Goal: Information Seeking & Learning: Find specific fact

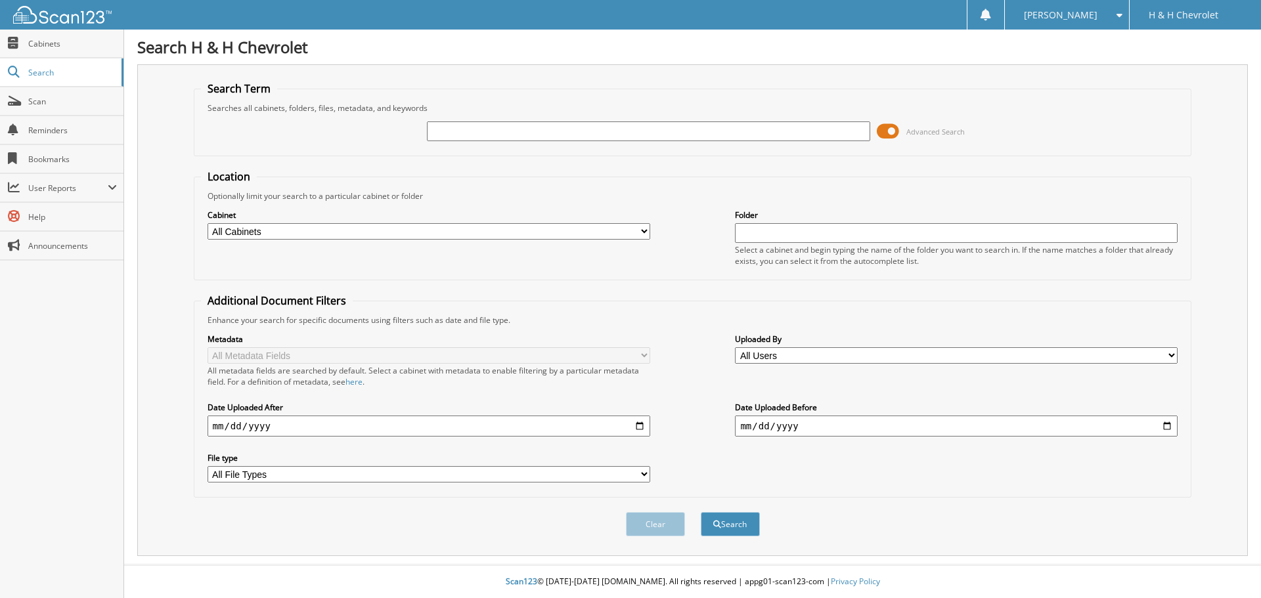
click at [645, 127] on input "text" at bounding box center [648, 132] width 443 height 20
type input "25266560"
click at [701, 512] on button "Search" at bounding box center [730, 524] width 59 height 24
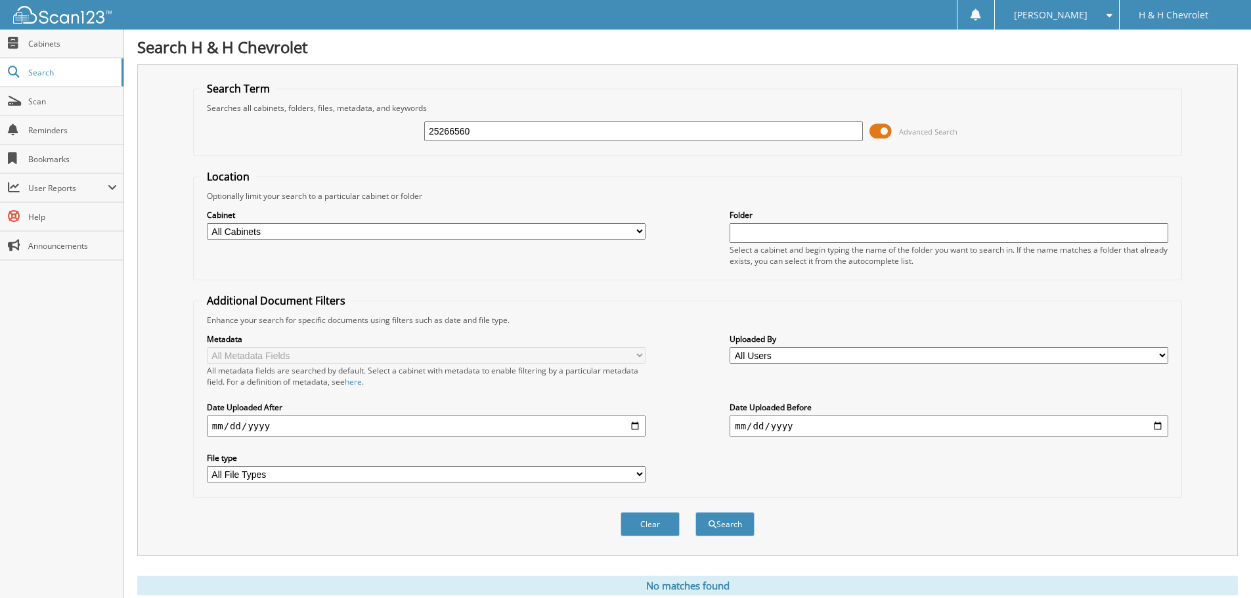
drag, startPoint x: 491, startPoint y: 130, endPoint x: 199, endPoint y: 125, distance: 292.3
click at [199, 125] on fieldset "Search Term Searches all cabinets, folders, files, metadata, and keywords 25266…" at bounding box center [687, 118] width 989 height 75
click at [451, 132] on input "25266560" at bounding box center [643, 132] width 439 height 20
type input "2526560"
click at [696, 512] on button "Search" at bounding box center [725, 524] width 59 height 24
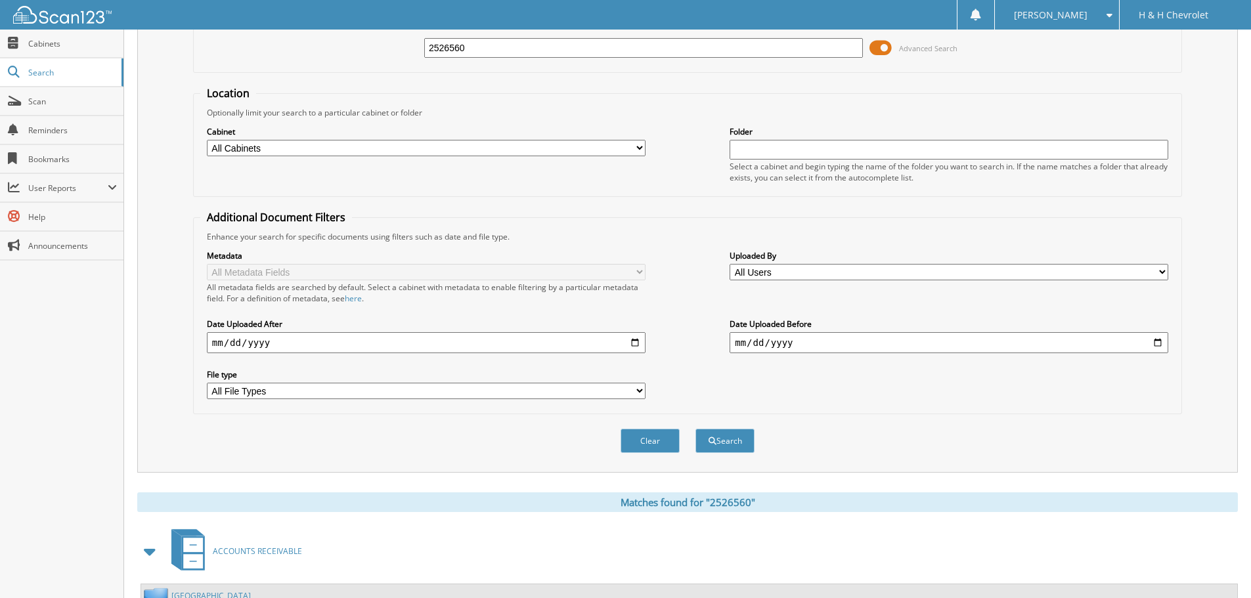
scroll to position [12, 0]
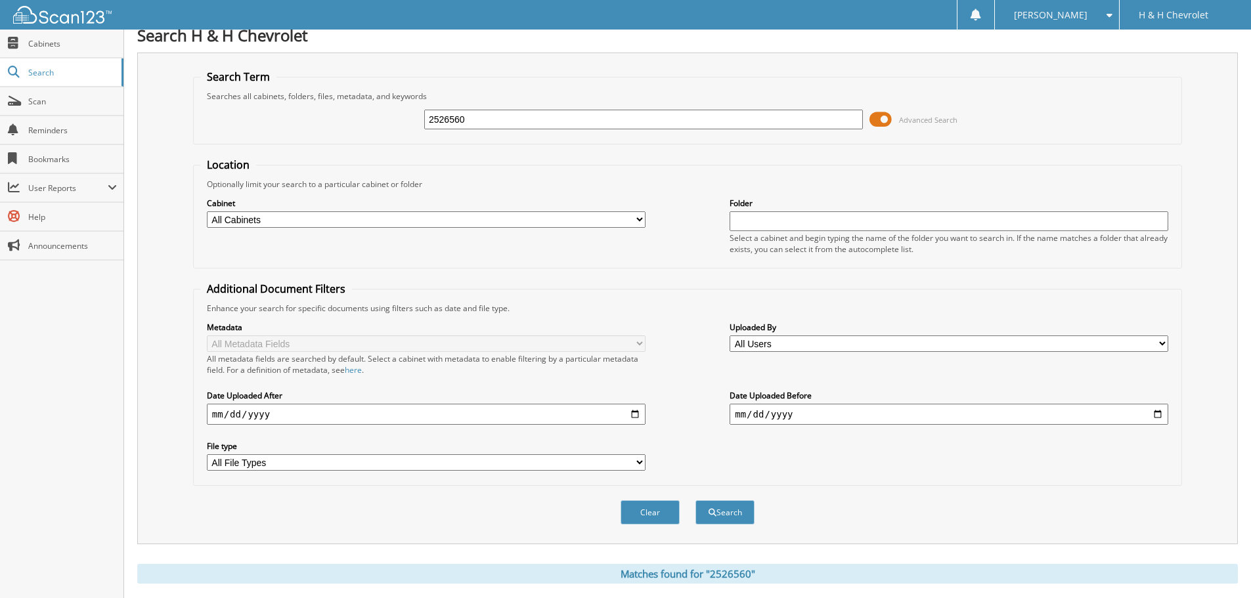
drag, startPoint x: 500, startPoint y: 127, endPoint x: 361, endPoint y: 114, distance: 140.5
click at [361, 114] on div "2526560 Advanced Search" at bounding box center [687, 119] width 975 height 35
type input "2526534"
click at [696, 500] on button "Search" at bounding box center [725, 512] width 59 height 24
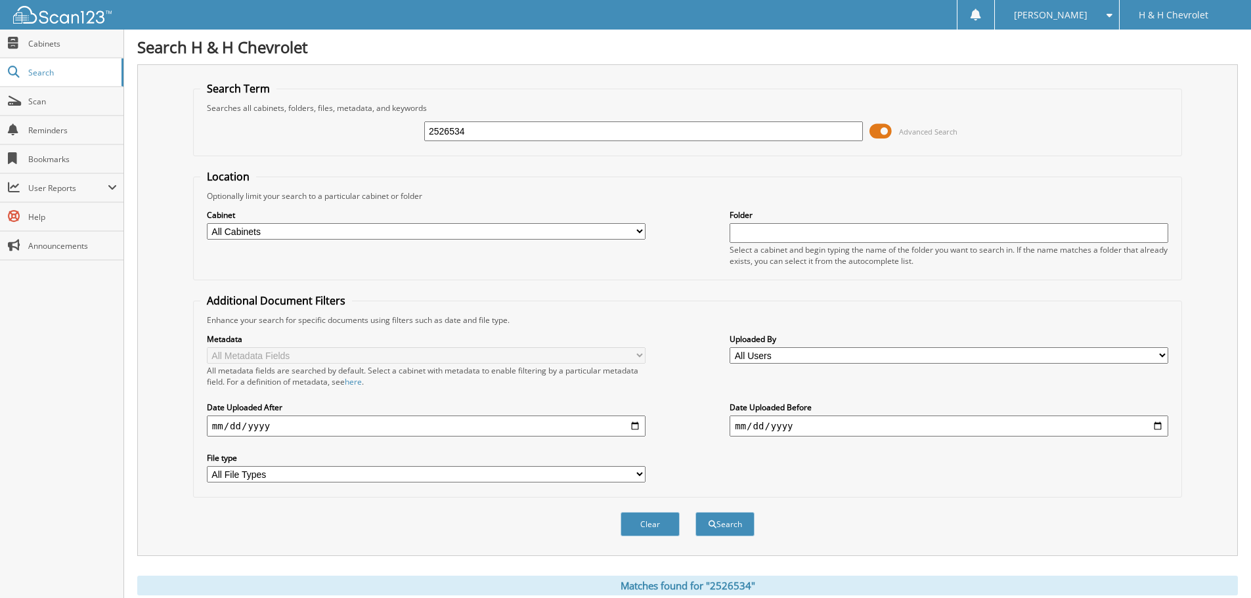
drag, startPoint x: 497, startPoint y: 125, endPoint x: 154, endPoint y: 118, distance: 342.2
click at [154, 118] on div "Search Term Searches all cabinets, folders, files, metadata, and keywords 25265…" at bounding box center [687, 310] width 1101 height 492
type input "2539144"
click at [696, 512] on button "Search" at bounding box center [725, 524] width 59 height 24
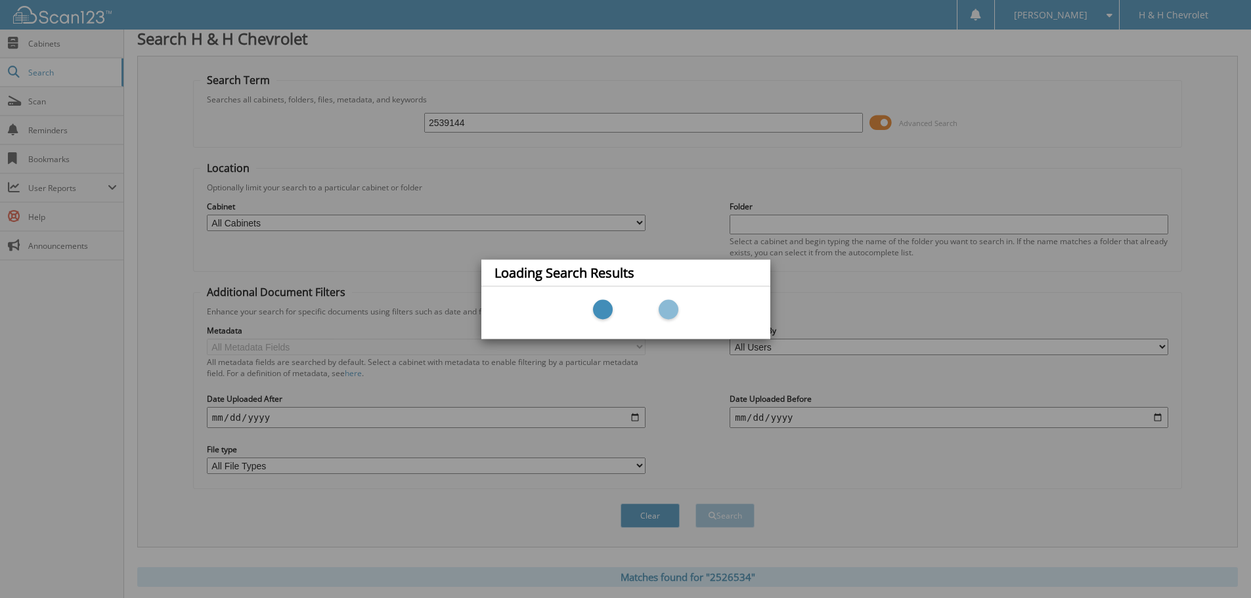
scroll to position [84, 0]
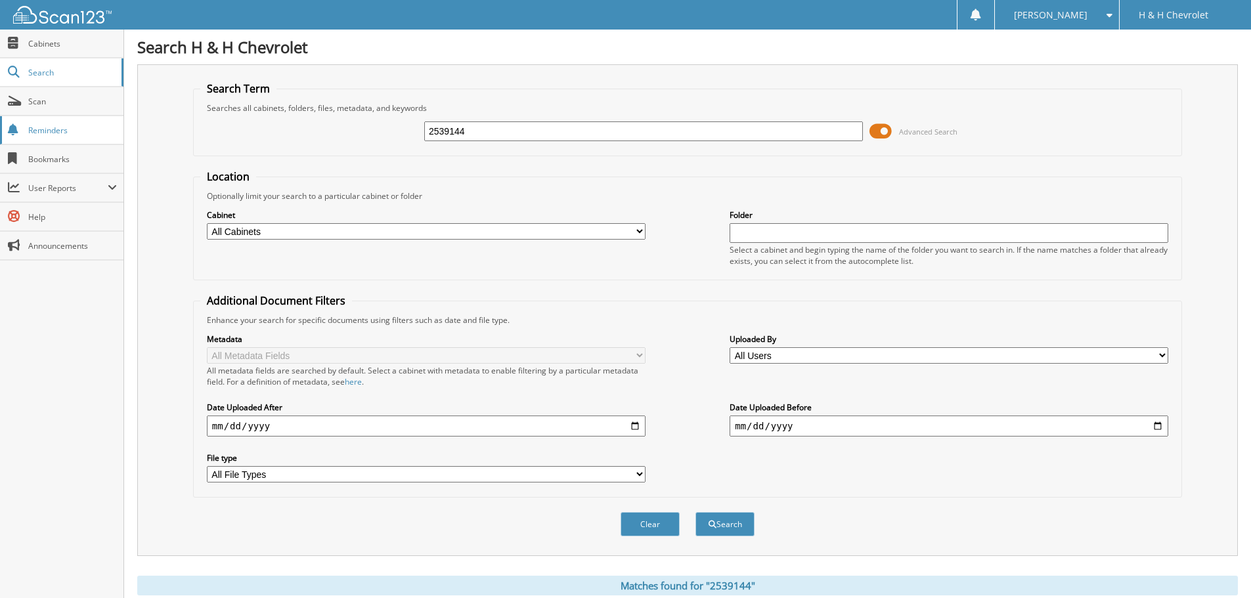
drag, startPoint x: 200, startPoint y: 131, endPoint x: 0, endPoint y: 118, distance: 200.1
click at [9, 120] on body "Alexandra V. Settings Logout H & H Chevrolet Close Cabinets Search Scan" at bounding box center [625, 403] width 1251 height 807
type input "2526535-1"
click at [696, 512] on button "Search" at bounding box center [725, 524] width 59 height 24
drag, startPoint x: 484, startPoint y: 133, endPoint x: 350, endPoint y: 122, distance: 134.4
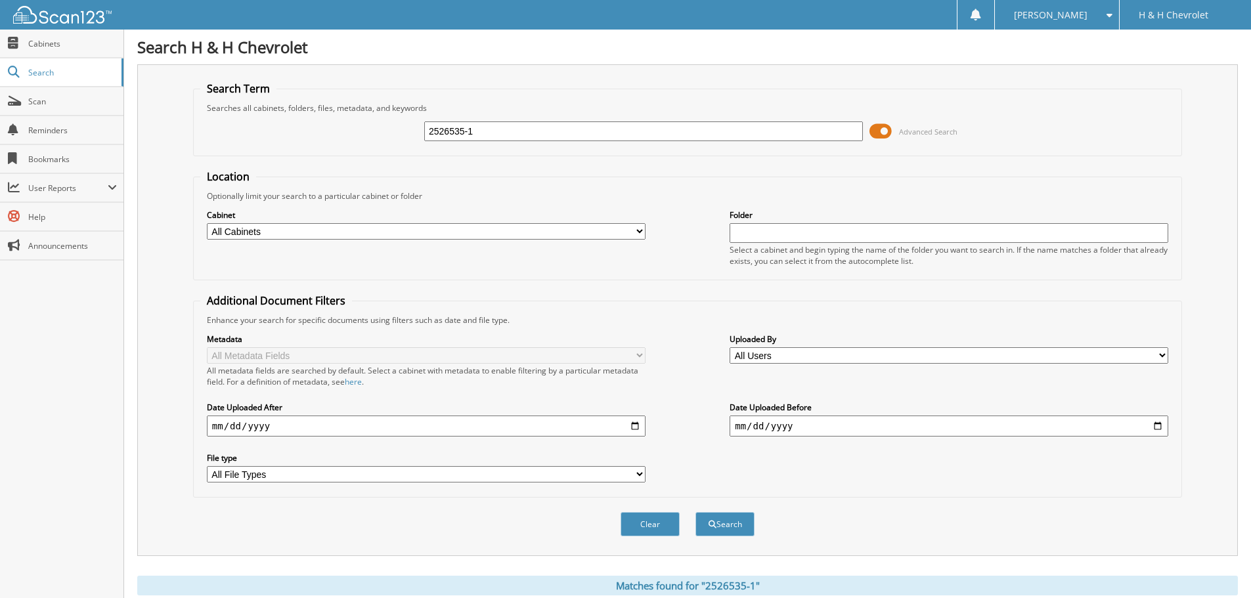
click at [353, 123] on div "2526535-1 Advanced Search" at bounding box center [687, 131] width 975 height 35
type input "2526498"
click at [696, 512] on button "Search" at bounding box center [725, 524] width 59 height 24
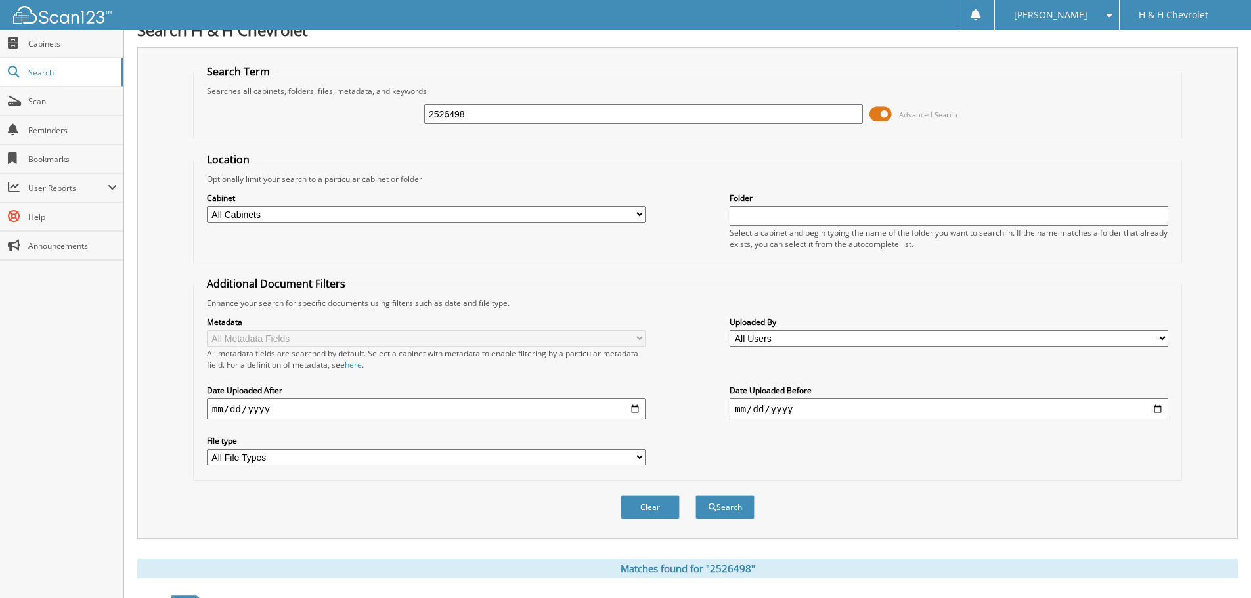
scroll to position [12, 0]
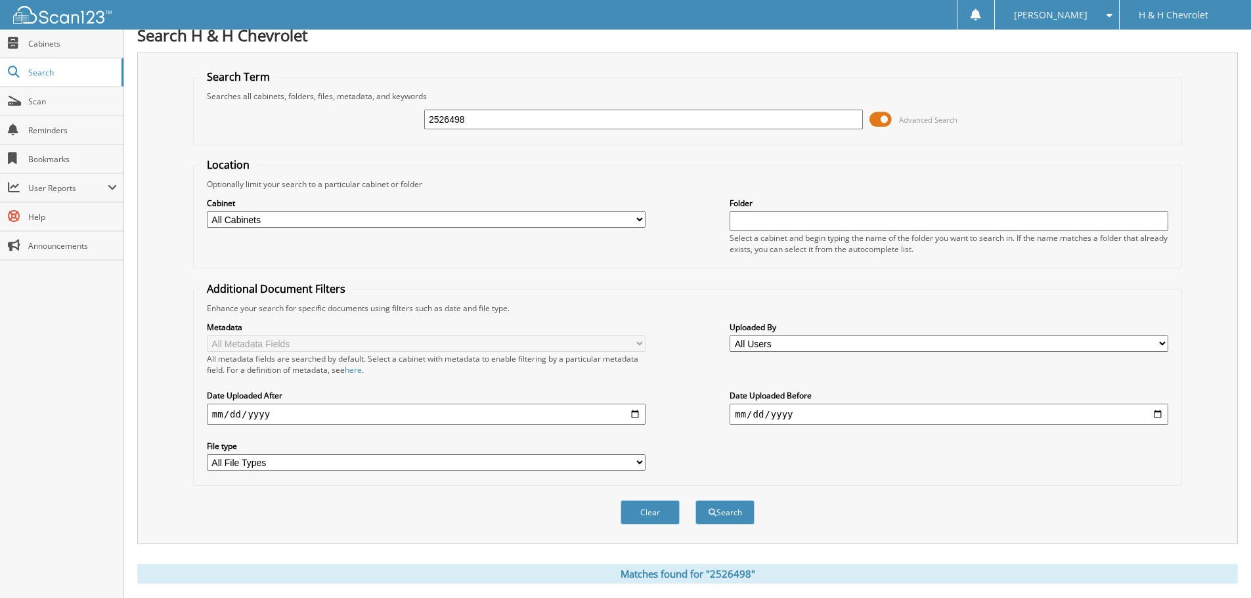
drag, startPoint x: 484, startPoint y: 110, endPoint x: 241, endPoint y: 118, distance: 243.1
click at [242, 118] on div "2526498 Advanced Search" at bounding box center [687, 119] width 975 height 35
type input "2539272"
click at [696, 500] on button "Search" at bounding box center [725, 512] width 59 height 24
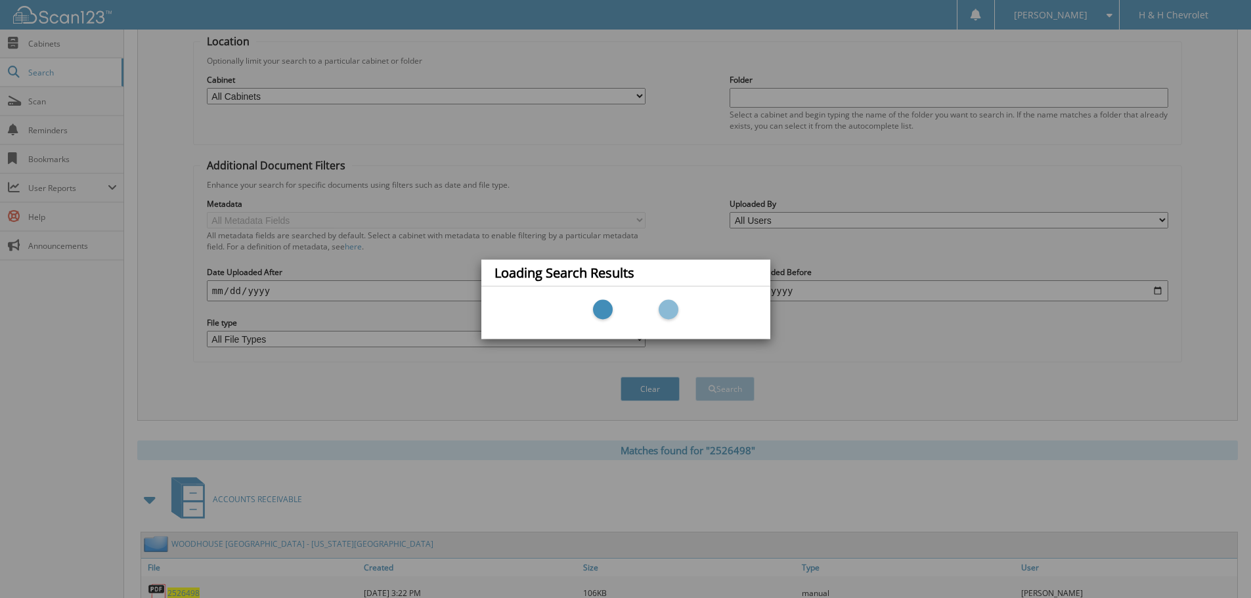
scroll to position [209, 0]
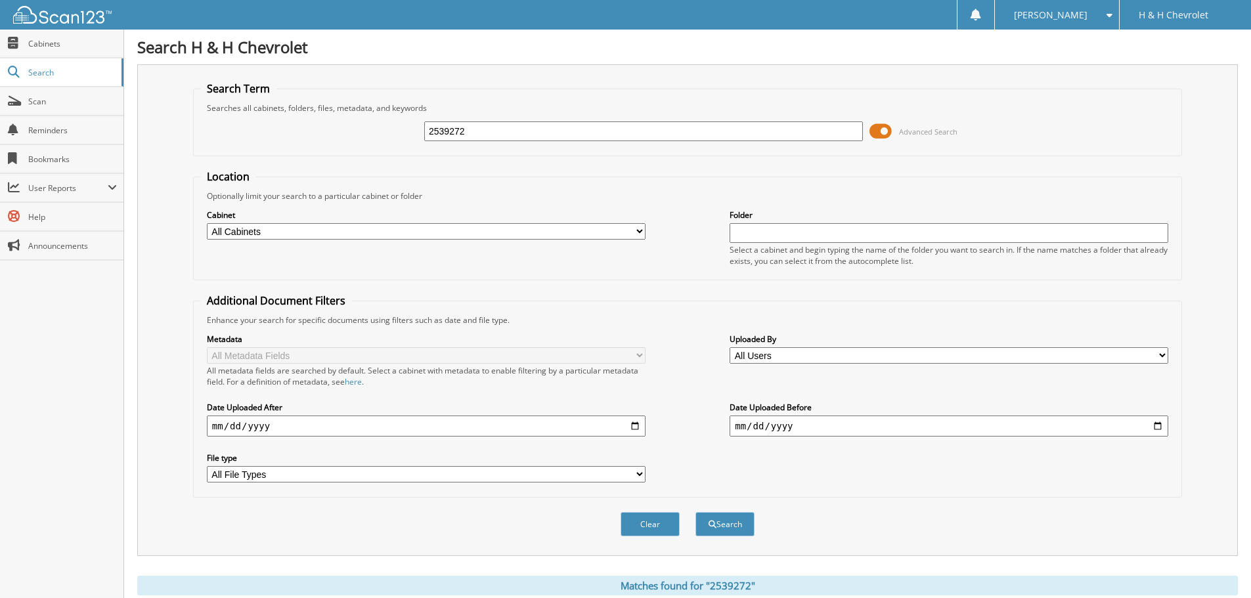
drag, startPoint x: 486, startPoint y: 135, endPoint x: 227, endPoint y: 123, distance: 259.7
click at [227, 123] on div "2539272 Advanced Search" at bounding box center [687, 131] width 975 height 35
type input "2526774"
click at [696, 512] on button "Search" at bounding box center [725, 524] width 59 height 24
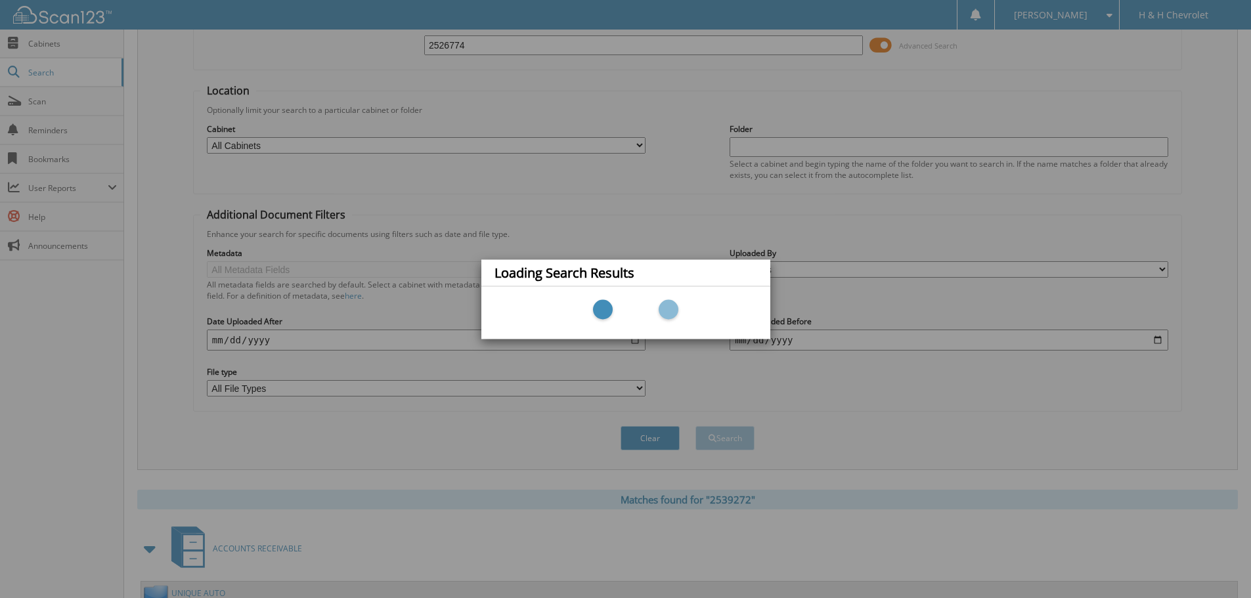
scroll to position [209, 0]
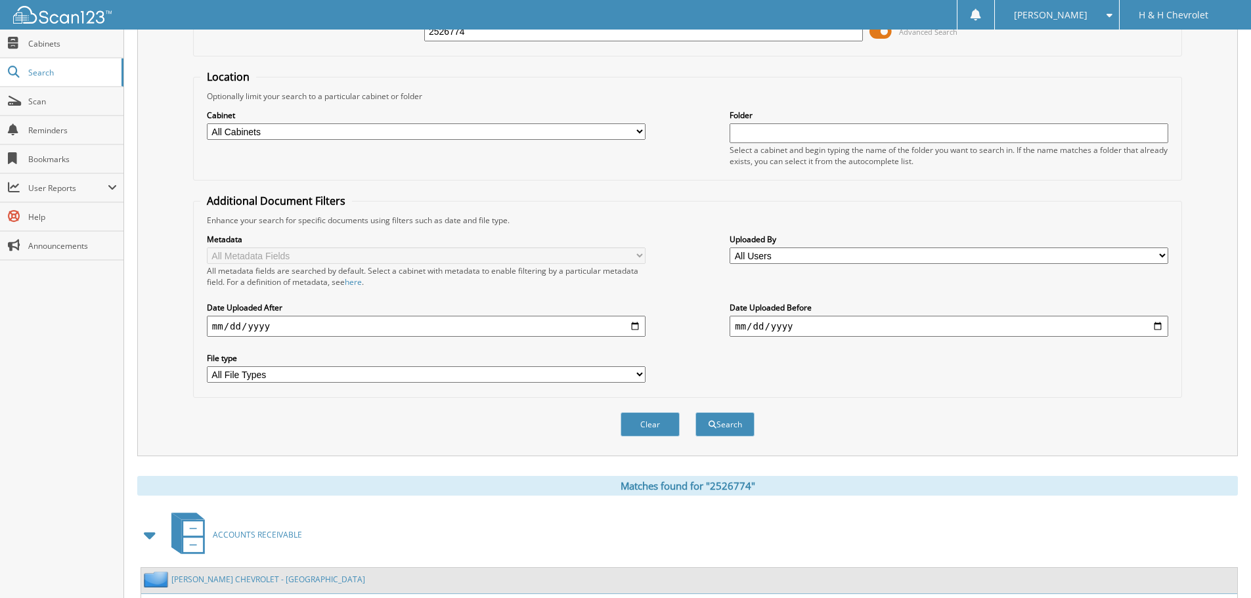
scroll to position [12, 0]
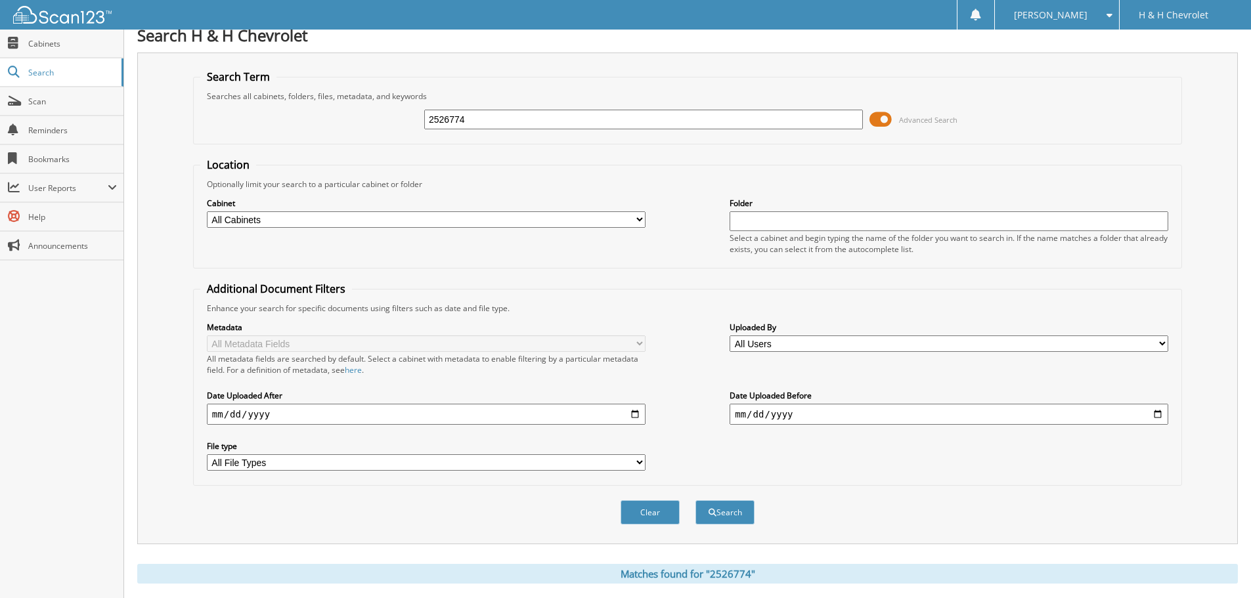
drag, startPoint x: 481, startPoint y: 114, endPoint x: 438, endPoint y: 108, distance: 43.7
click at [438, 108] on div "2526774" at bounding box center [643, 119] width 439 height 22
type input "2539344"
click at [696, 500] on button "Search" at bounding box center [725, 512] width 59 height 24
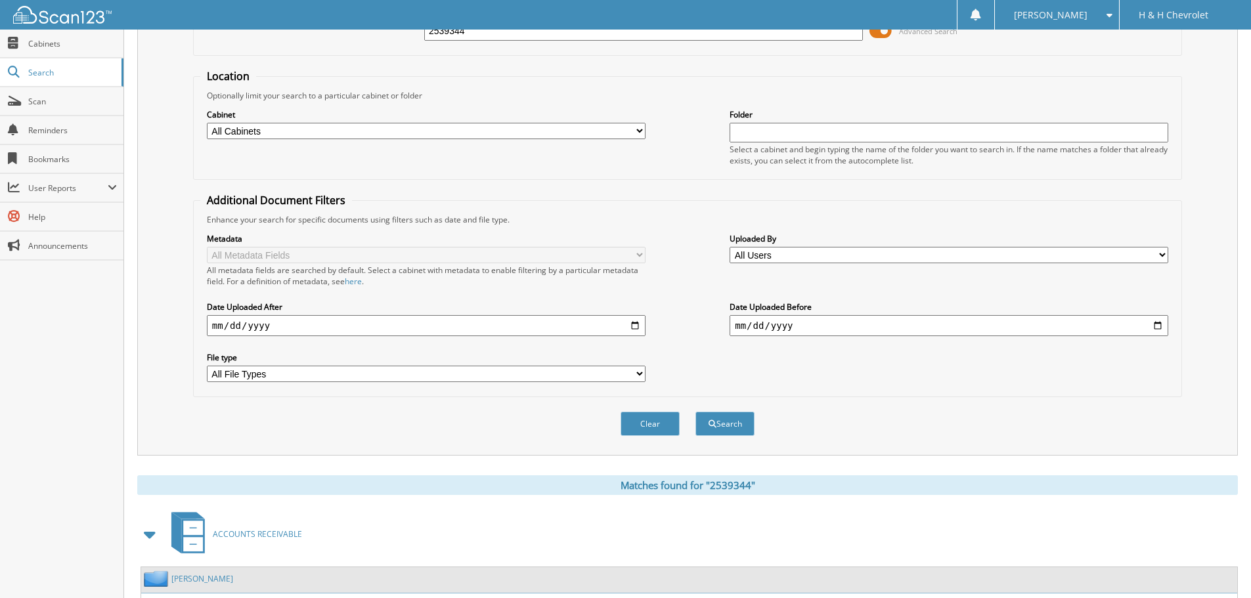
scroll to position [209, 0]
